Goal: Task Accomplishment & Management: Use online tool/utility

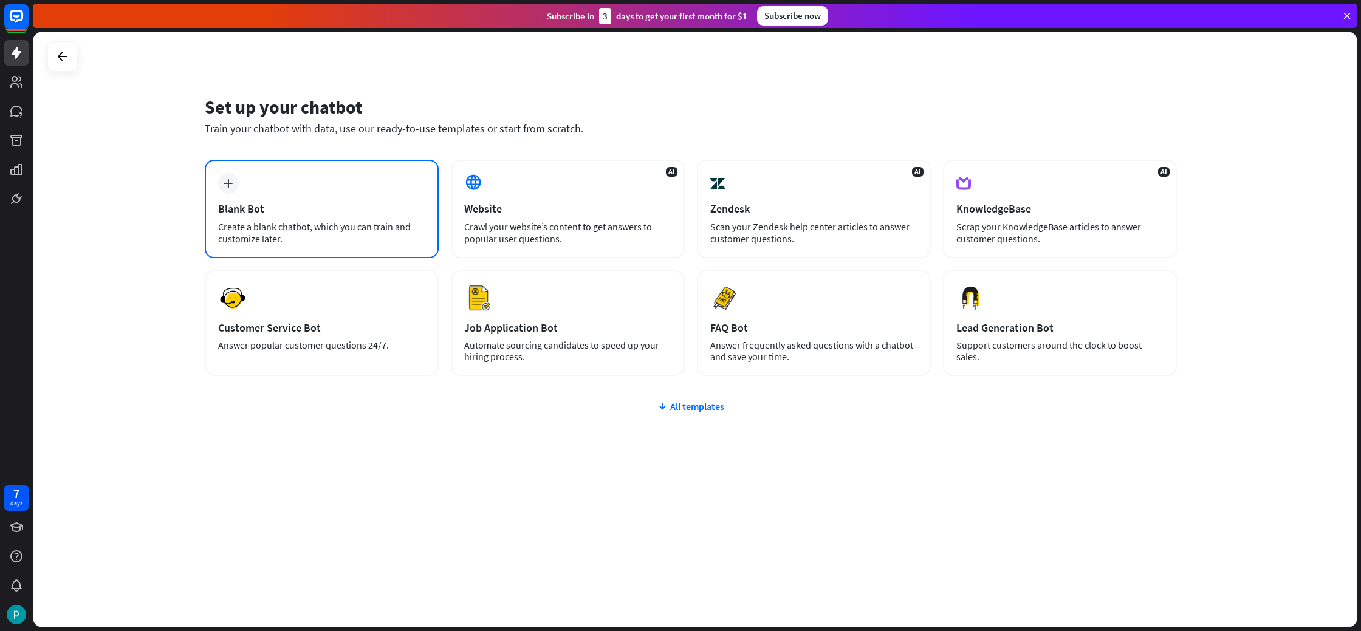
click at [332, 225] on div "Create a blank chatbot, which you can train and customize later." at bounding box center [321, 233] width 207 height 24
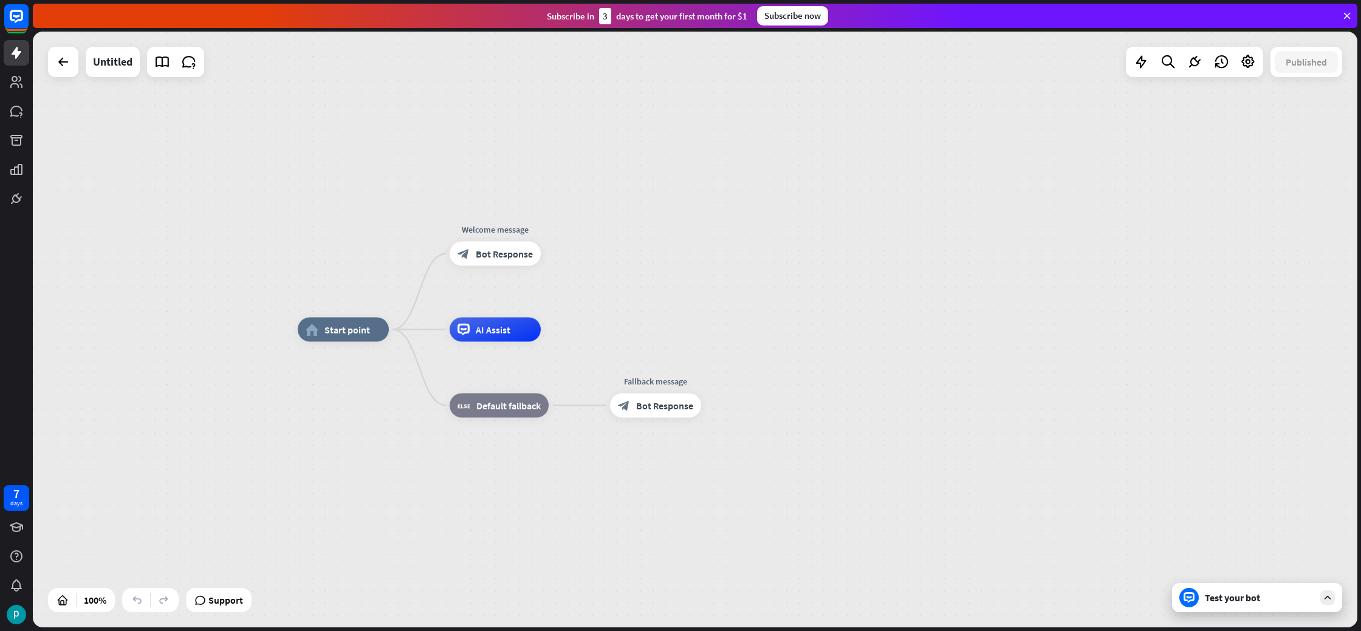
click at [1234, 599] on div "Test your bot" at bounding box center [1259, 598] width 109 height 12
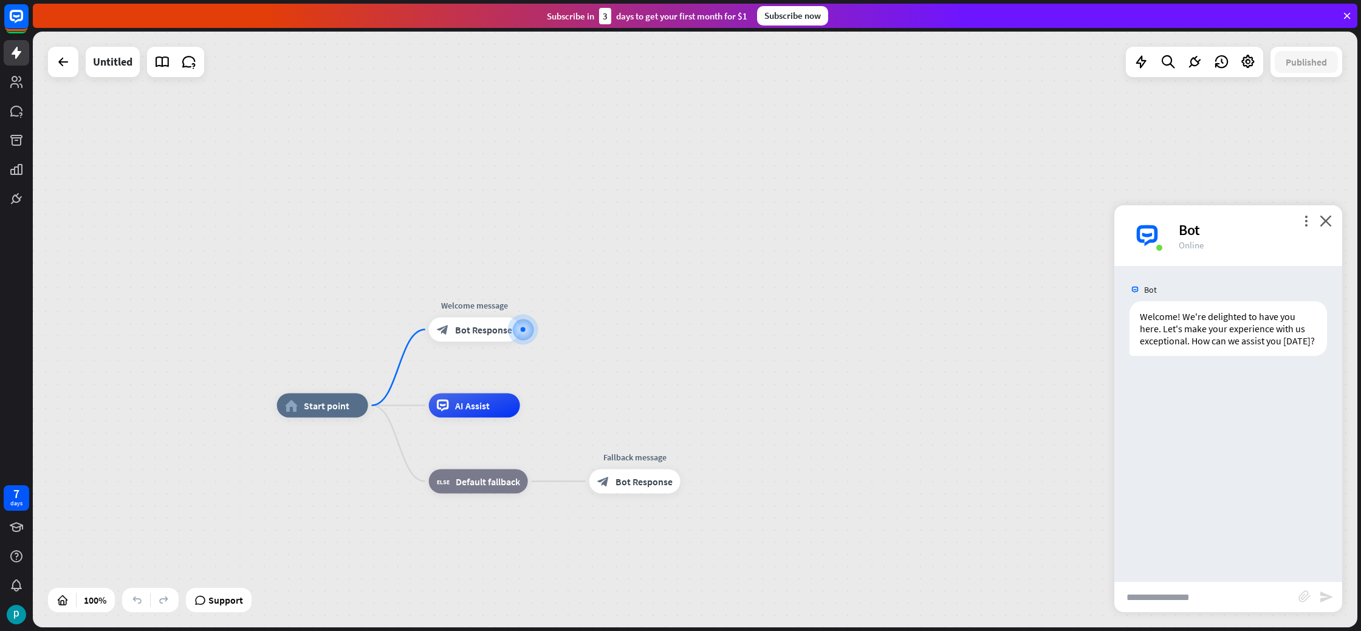
click at [1177, 593] on input "text" at bounding box center [1206, 597] width 184 height 30
type input "**"
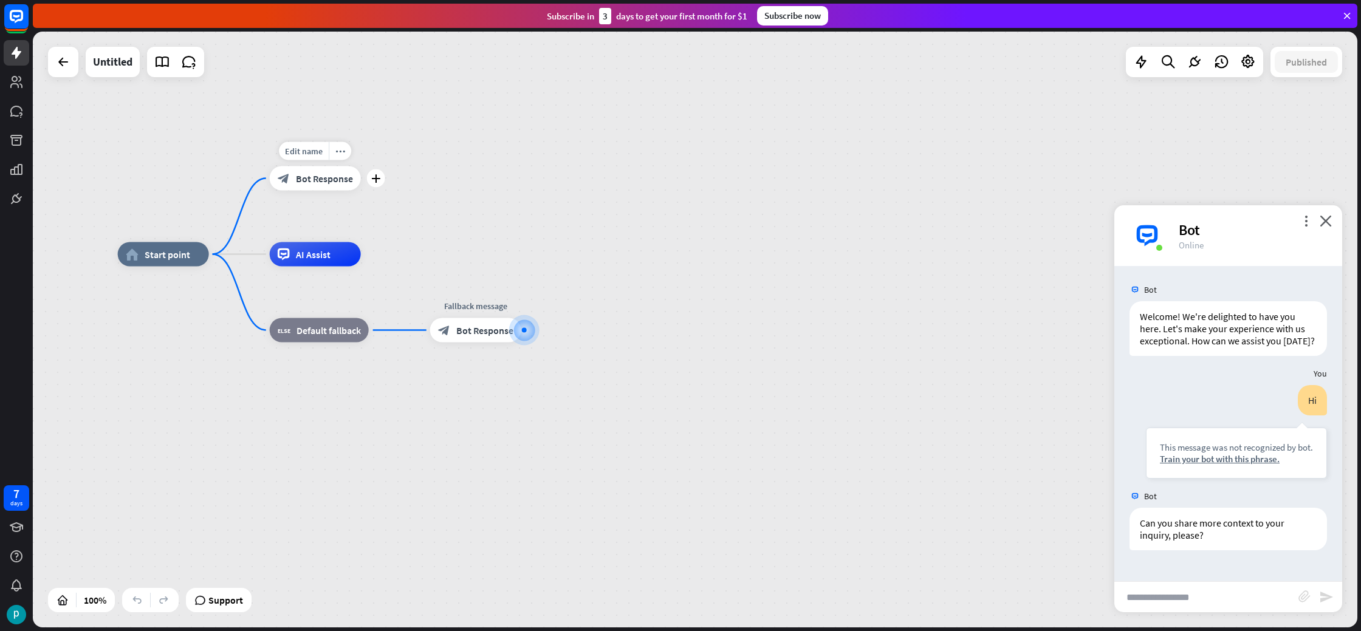
click at [302, 182] on span "Bot Response" at bounding box center [324, 179] width 57 height 12
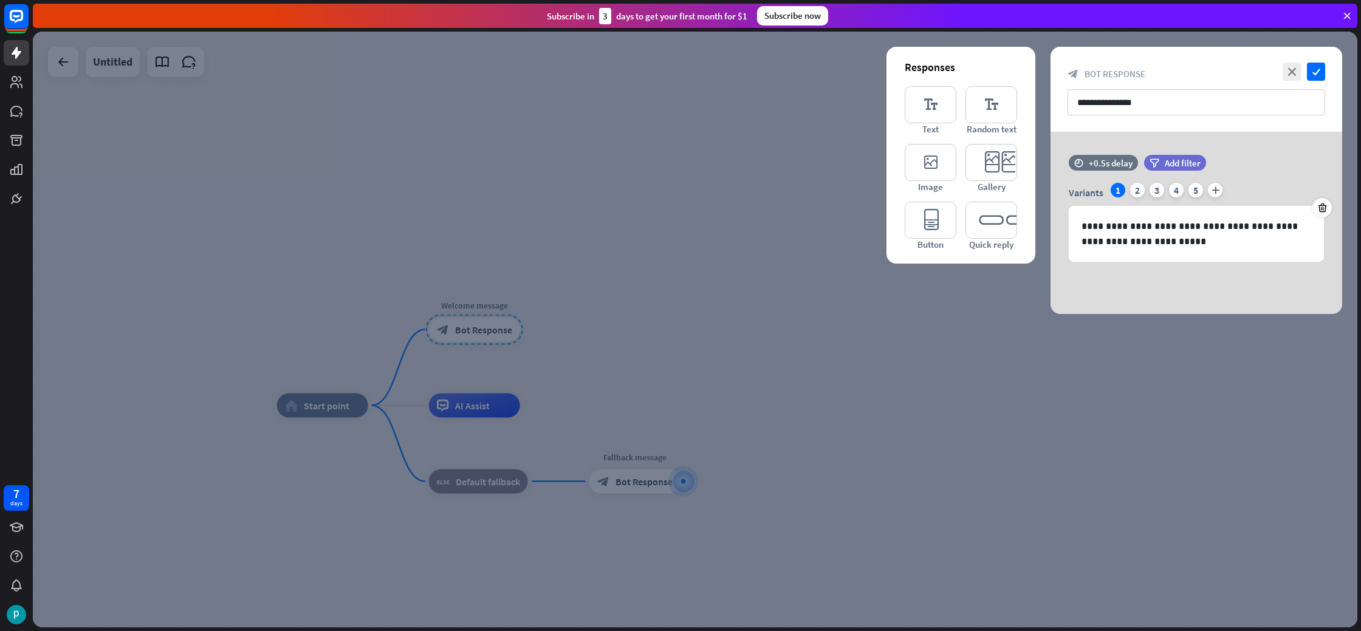
drag, startPoint x: 479, startPoint y: 352, endPoint x: 485, endPoint y: 350, distance: 6.9
click at [478, 352] on div at bounding box center [695, 330] width 1324 height 596
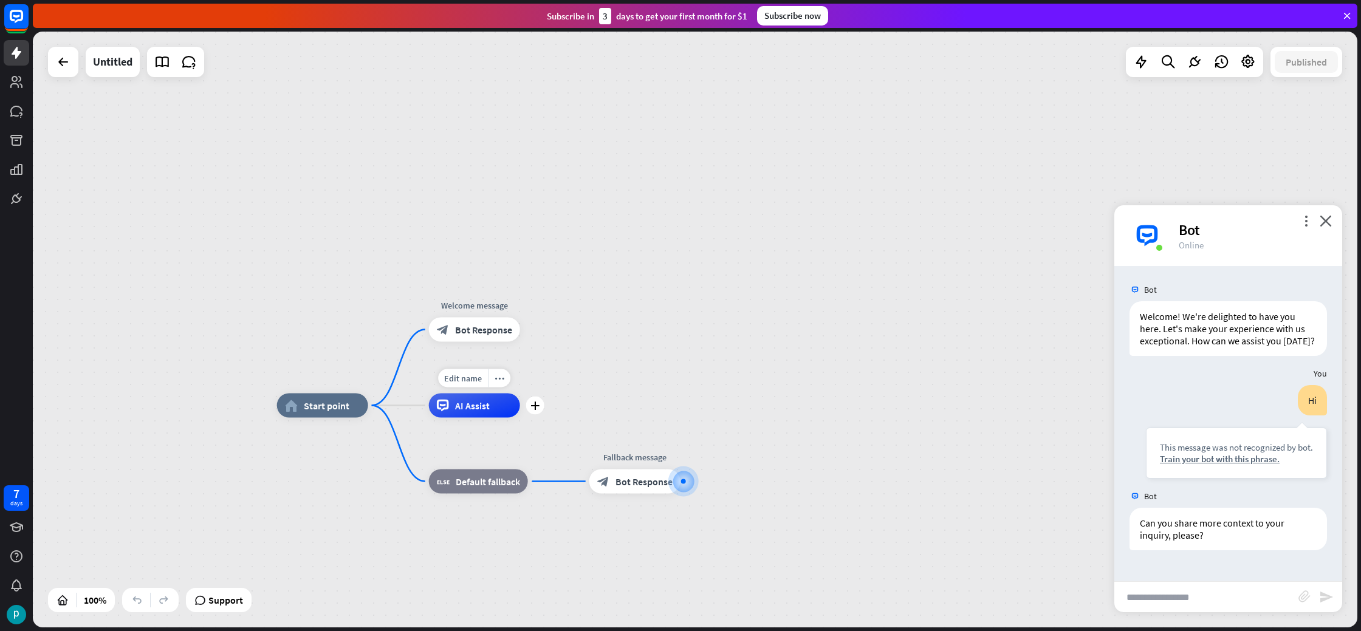
click at [493, 401] on div "AI Assist" at bounding box center [474, 406] width 91 height 24
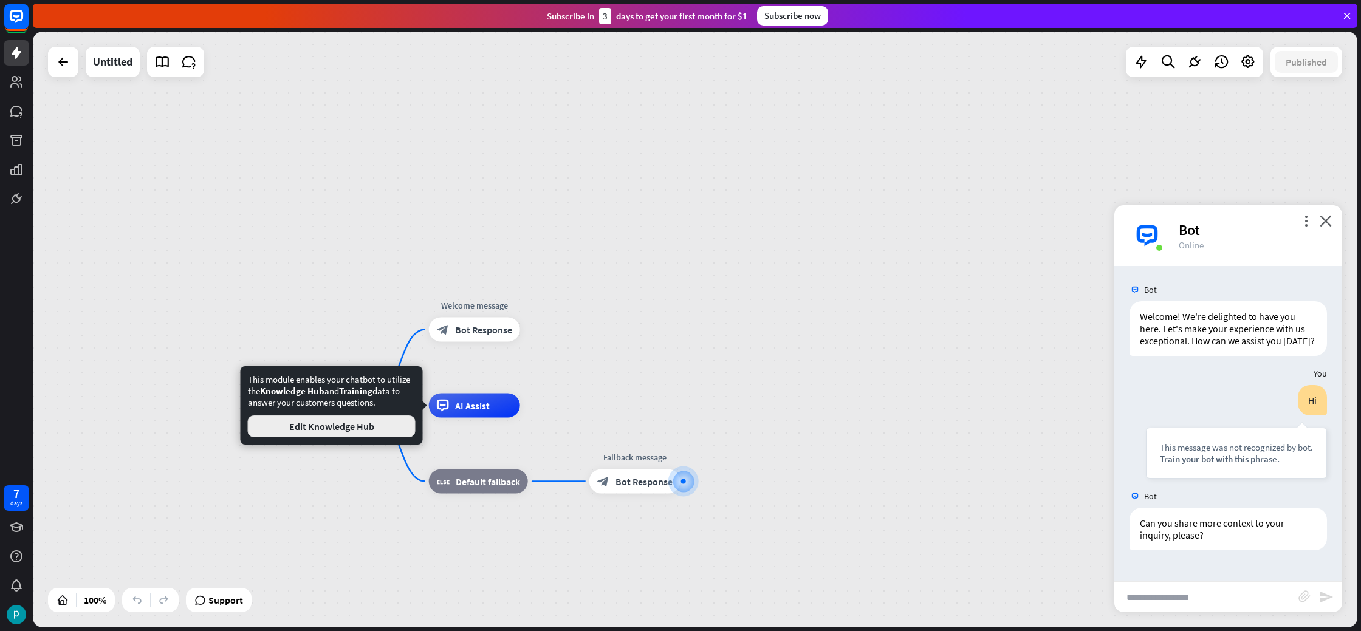
click at [391, 420] on button "Edit Knowledge Hub" at bounding box center [332, 427] width 168 height 22
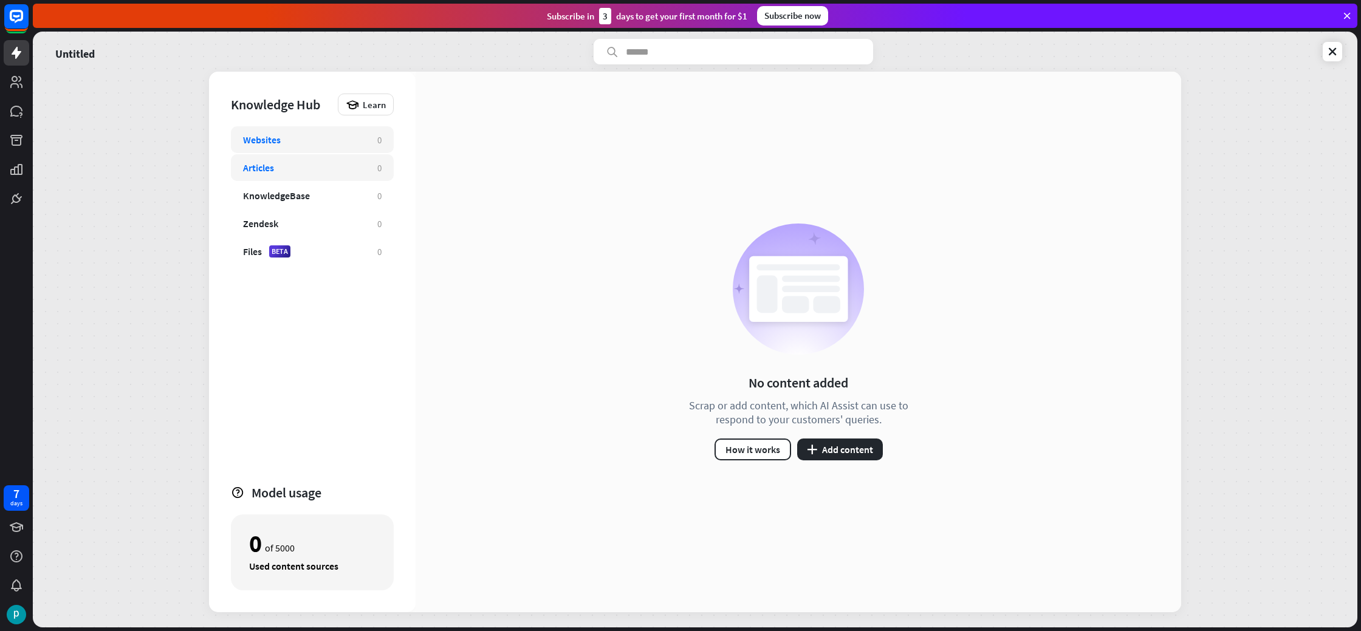
click at [284, 165] on div "Articles" at bounding box center [304, 168] width 122 height 12
click at [845, 451] on button "plus Add content" at bounding box center [840, 450] width 86 height 22
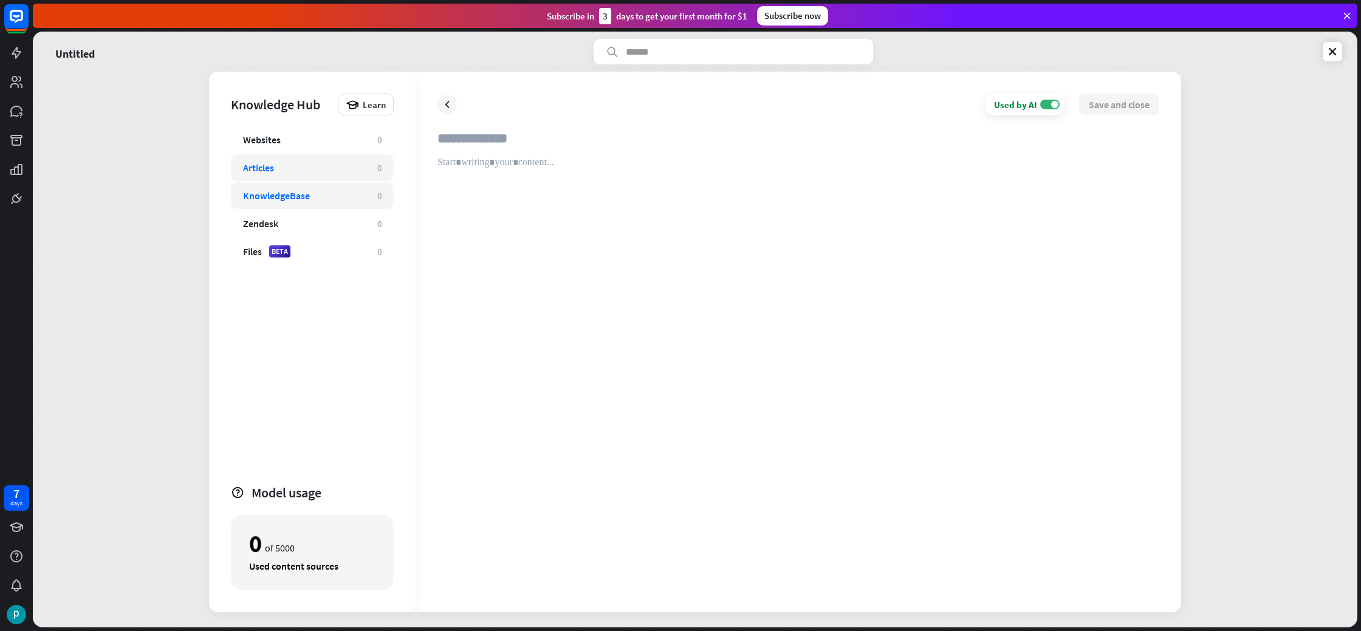
click at [324, 190] on div "KnowledgeBase" at bounding box center [304, 196] width 122 height 12
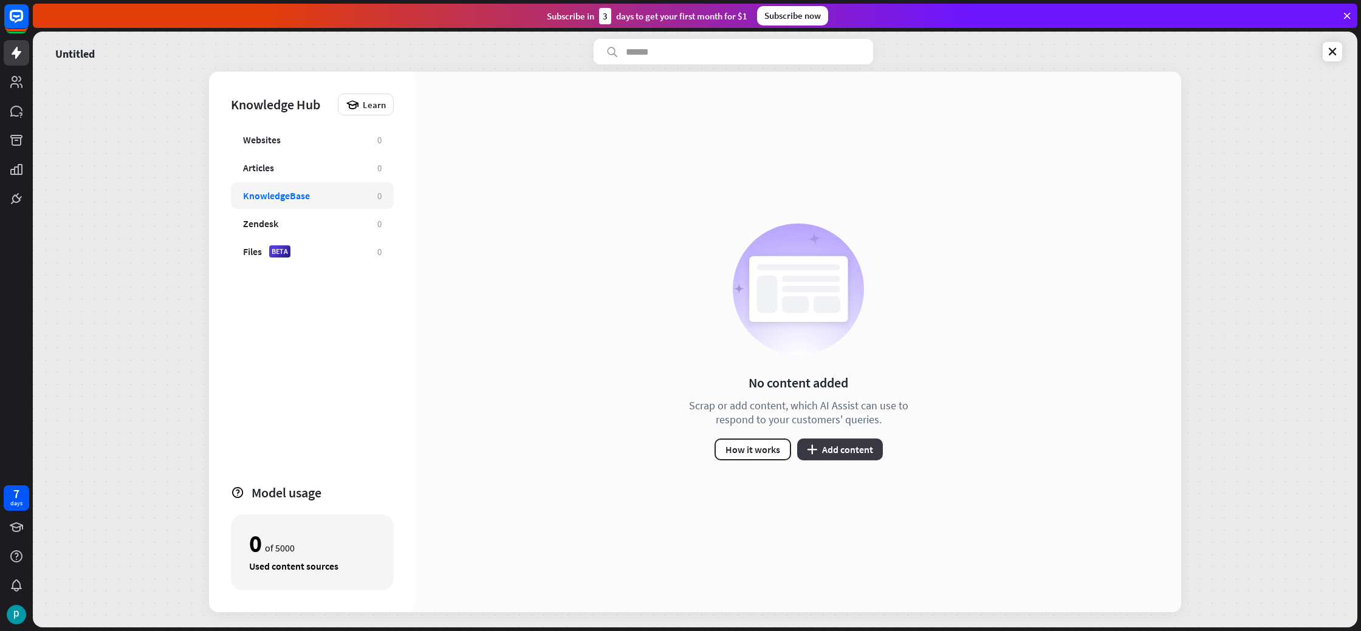
click at [874, 453] on button "plus Add content" at bounding box center [840, 450] width 86 height 22
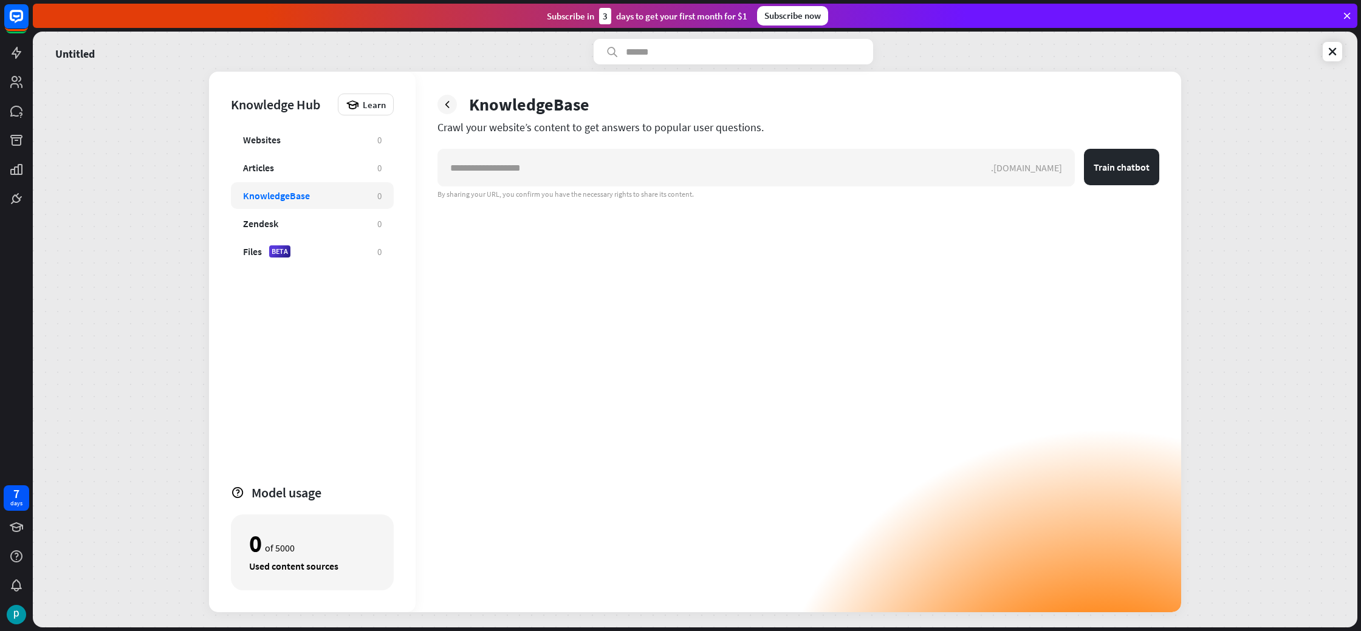
click at [838, 443] on div ".[DOMAIN_NAME] Train chatbot By sharing your URL, you confirm you have the nece…" at bounding box center [798, 381] width 722 height 464
click at [273, 139] on div "Websites" at bounding box center [262, 140] width 38 height 12
click at [290, 233] on div "Zendesk 0" at bounding box center [312, 223] width 163 height 27
